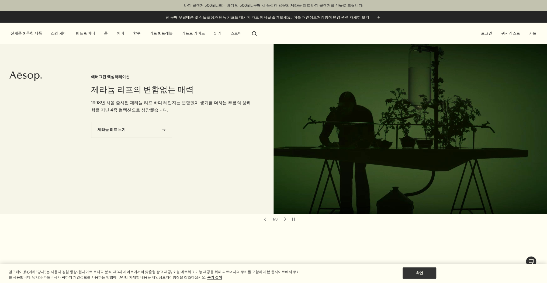
click at [132, 34] on link "향수" at bounding box center [137, 33] width 10 height 7
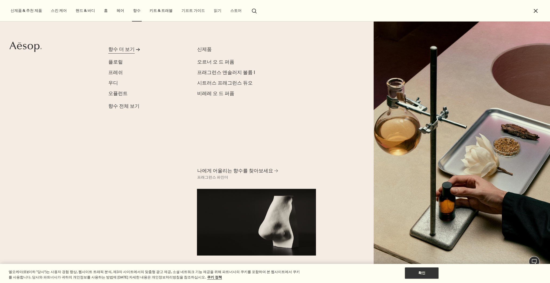
click at [116, 48] on div "향수 더 보기" at bounding box center [121, 49] width 26 height 7
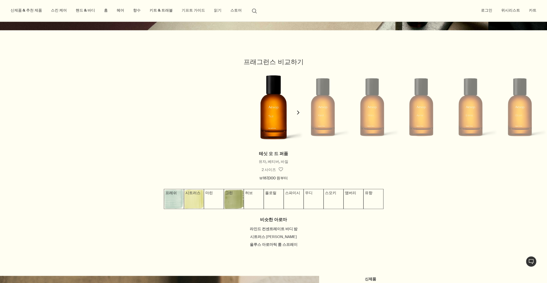
scroll to position [496, 0]
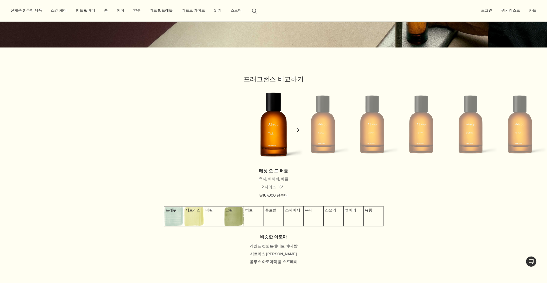
click at [296, 132] on icon "chevron" at bounding box center [298, 130] width 4 height 4
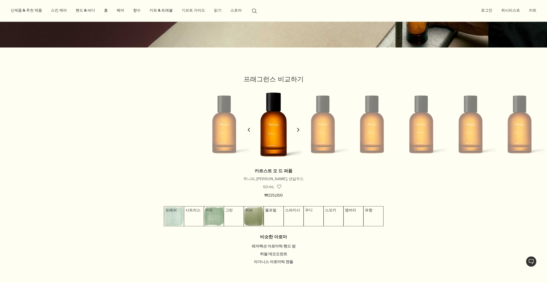
click at [296, 132] on icon "chevron" at bounding box center [298, 130] width 4 height 4
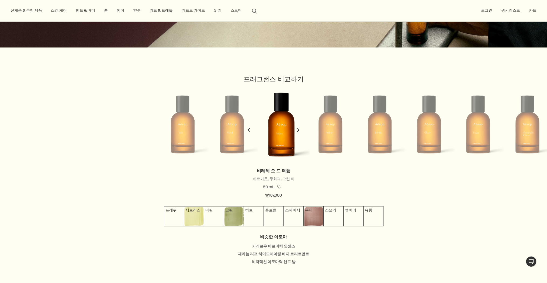
scroll to position [0, 102]
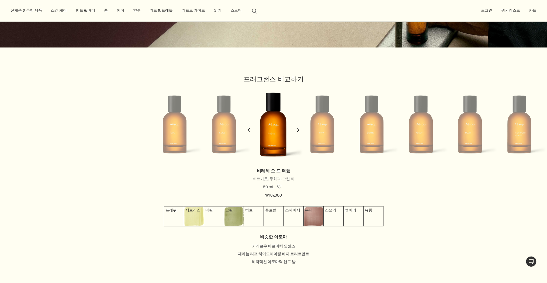
click at [468, 135] on li at bounding box center [469, 124] width 49 height 78
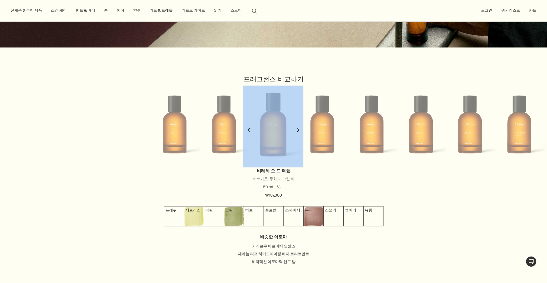
drag, startPoint x: 283, startPoint y: 131, endPoint x: 259, endPoint y: 134, distance: 24.4
click at [259, 134] on ul at bounding box center [273, 130] width 547 height 91
drag, startPoint x: 259, startPoint y: 134, endPoint x: 297, endPoint y: 131, distance: 38.4
click at [297, 131] on icon "chevron" at bounding box center [298, 130] width 4 height 4
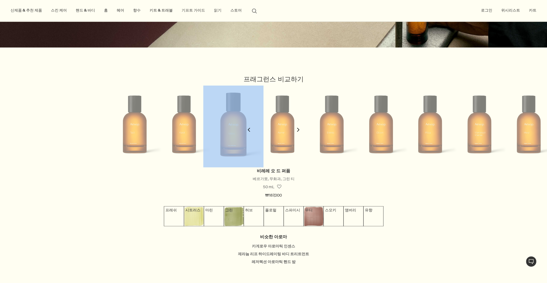
scroll to position [0, 151]
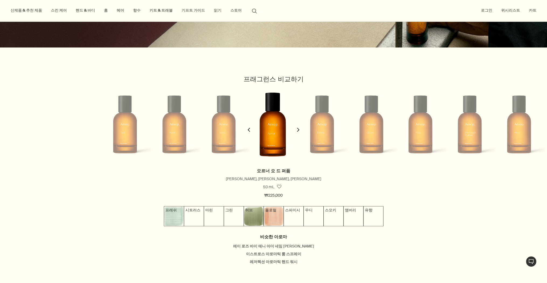
click at [296, 77] on h2 "프래그런스 비교하기" at bounding box center [273, 79] width 547 height 11
click at [293, 132] on button "chevron" at bounding box center [298, 126] width 11 height 82
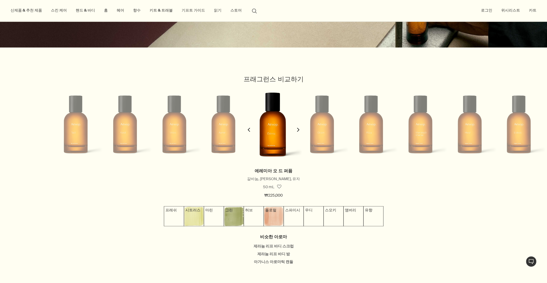
click at [296, 132] on icon "chevron" at bounding box center [298, 130] width 4 height 4
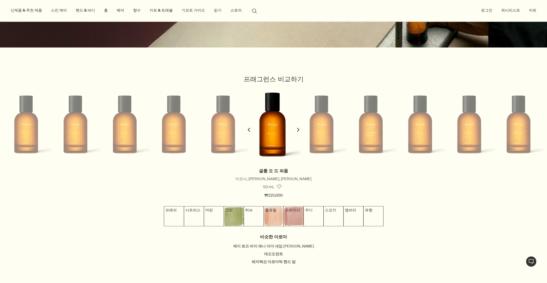
click at [296, 131] on icon "chevron" at bounding box center [298, 130] width 4 height 4
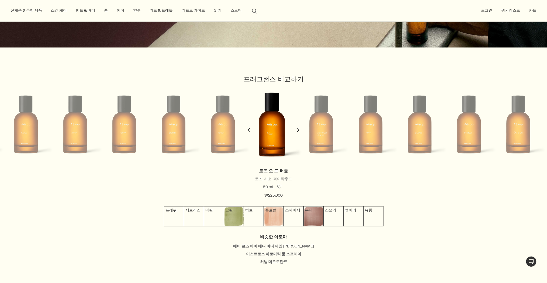
click at [296, 131] on icon "chevron" at bounding box center [298, 130] width 4 height 4
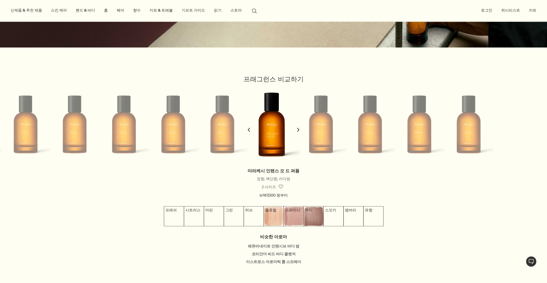
click at [296, 131] on icon "chevron" at bounding box center [298, 130] width 4 height 4
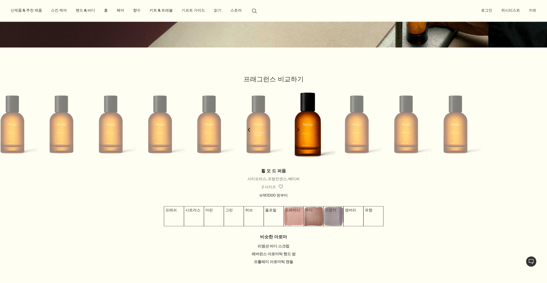
scroll to position [0, 399]
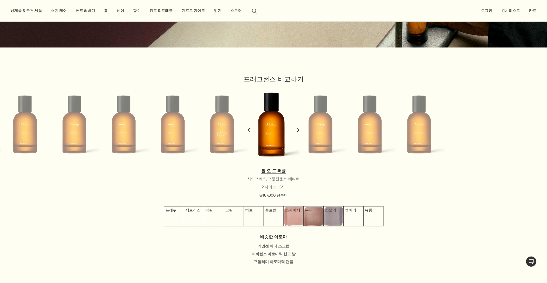
click at [269, 174] on link "휠 오 드 퍼퓸" at bounding box center [273, 171] width 25 height 6
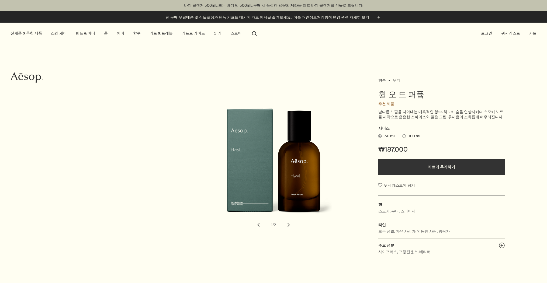
click at [406, 134] on span "100 mL" at bounding box center [413, 136] width 15 height 5
click at [402, 134] on input "100 mL" at bounding box center [402, 136] width 0 height 4
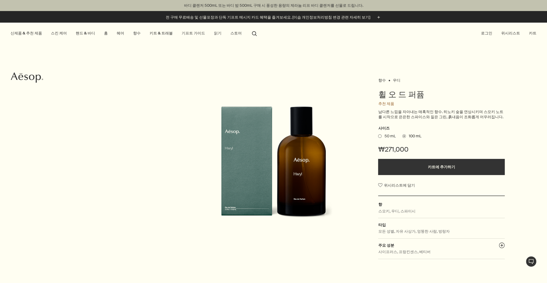
click at [384, 134] on span "50 mL" at bounding box center [388, 136] width 14 height 5
click at [378, 134] on input "50 mL" at bounding box center [378, 136] width 0 height 4
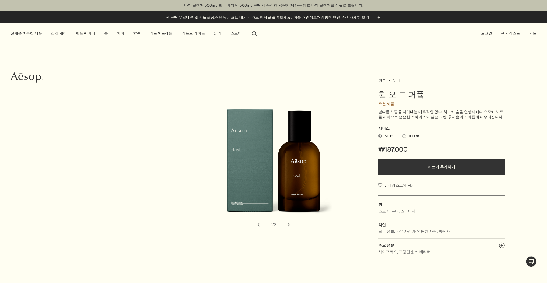
drag, startPoint x: 384, startPoint y: 134, endPoint x: 380, endPoint y: 134, distance: 3.2
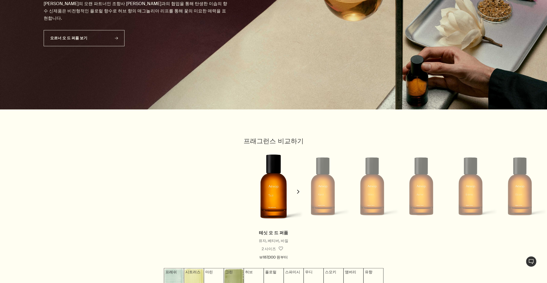
scroll to position [517, 0]
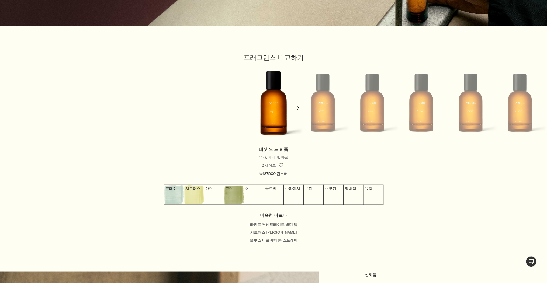
click at [294, 108] on button "chevron" at bounding box center [298, 105] width 11 height 82
click at [296, 109] on icon "chevron" at bounding box center [298, 108] width 4 height 4
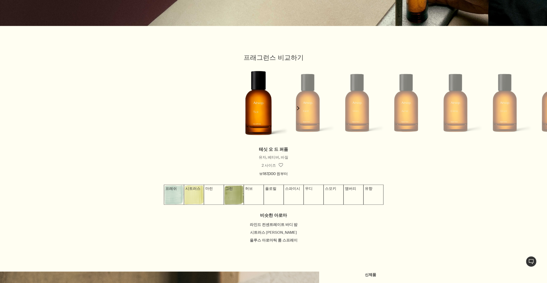
click at [297, 109] on icon "chevron" at bounding box center [298, 108] width 4 height 4
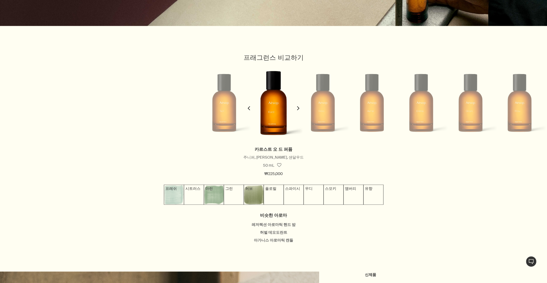
click at [248, 110] on button "chevron" at bounding box center [248, 105] width 11 height 82
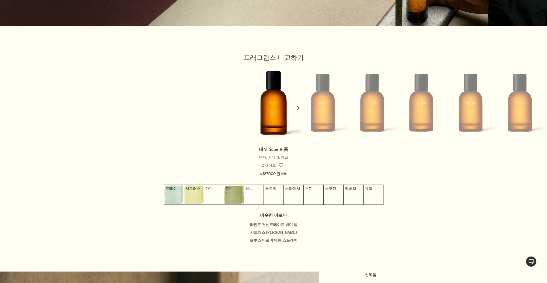
click at [298, 110] on icon "chevron" at bounding box center [298, 108] width 4 height 4
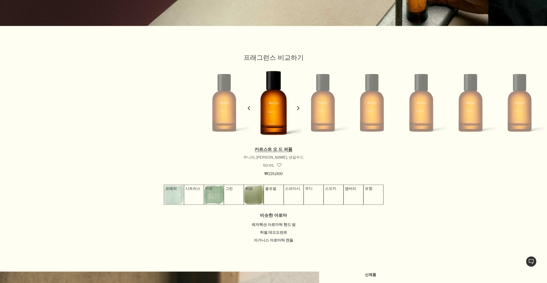
click at [270, 152] on link "카르스트 오 드 퍼퓸" at bounding box center [274, 150] width 38 height 6
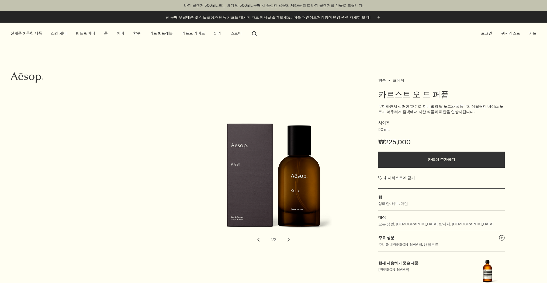
drag, startPoint x: 319, startPoint y: 173, endPoint x: 308, endPoint y: 171, distance: 11.3
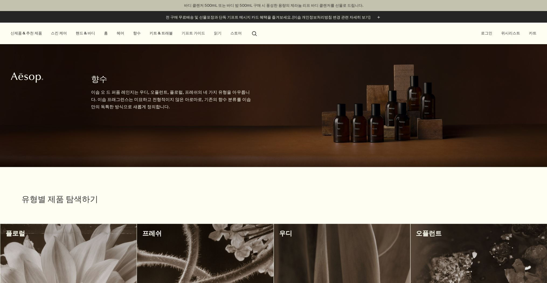
scroll to position [517, 0]
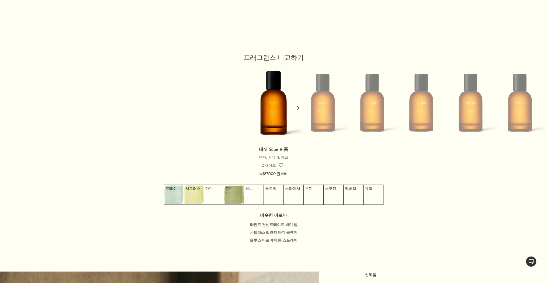
drag, startPoint x: 278, startPoint y: 110, endPoint x: 277, endPoint y: 132, distance: 22.4
click at [278, 109] on img at bounding box center [273, 102] width 60 height 95
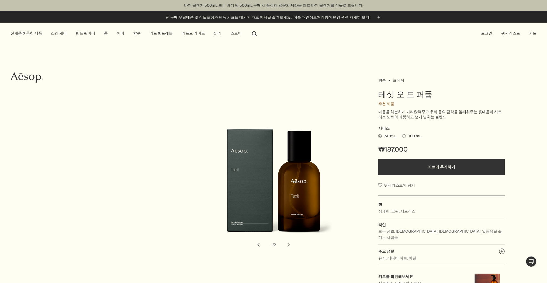
click at [405, 136] on span at bounding box center [404, 136] width 4 height 4
click at [402, 136] on input "100 mL" at bounding box center [402, 136] width 0 height 4
